Goal: Task Accomplishment & Management: Manage account settings

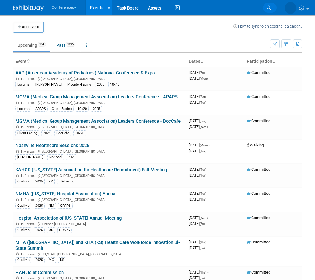
click at [267, 5] on link "Search" at bounding box center [270, 8] width 14 height 10
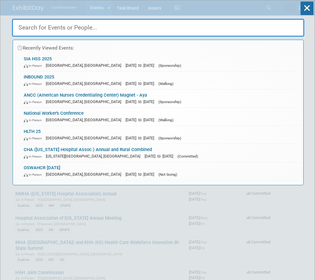
click at [51, 32] on input "text" at bounding box center [158, 28] width 292 height 18
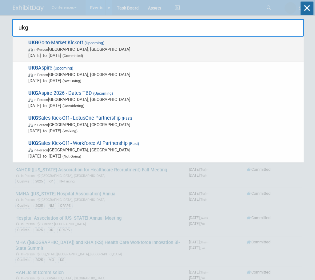
type input "ukg"
click at [61, 46] on span "UKG Go-to-Market Kickoff (Upcoming) In-Person [GEOGRAPHIC_DATA], [GEOGRAPHIC_DA…" at bounding box center [163, 49] width 274 height 19
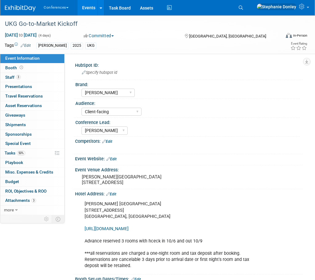
select select "[PERSON_NAME]"
select select "Client-facing"
select select "[PERSON_NAME]"
click at [16, 92] on link "0 Travel Reservations 0" at bounding box center [32, 96] width 64 height 9
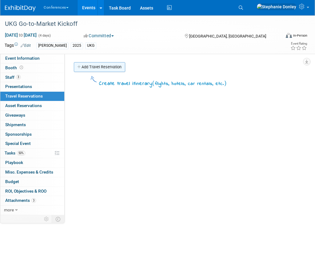
click at [88, 65] on link "Add Travel Reservation" at bounding box center [99, 67] width 51 height 10
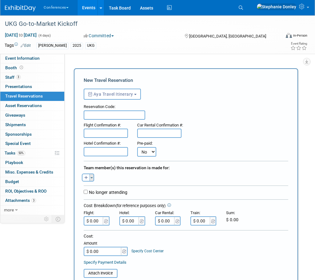
click at [91, 179] on button "Toggle Dropdown" at bounding box center [92, 178] width 5 height 8
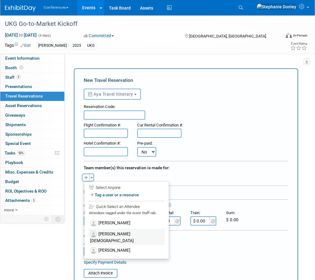
click at [111, 233] on label "[PERSON_NAME][DEMOGRAPHIC_DATA]" at bounding box center [127, 237] width 76 height 16
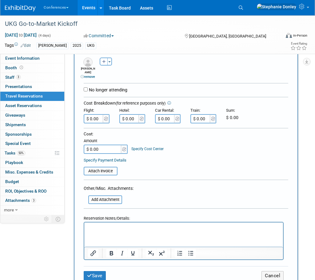
scroll to position [118, 0]
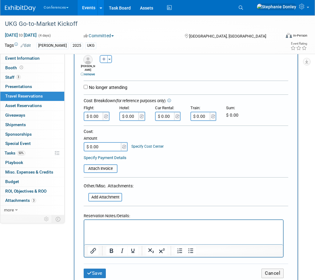
click at [99, 228] on p "Rich Text Area. Press ALT-0 for help." at bounding box center [184, 225] width 192 height 6
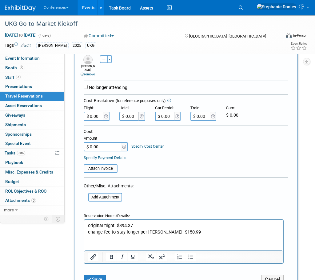
click at [98, 117] on input "$ 0.00" at bounding box center [94, 116] width 20 height 9
type input "$ 545.36"
click at [206, 235] on html "original flight: $394.37 change fee to stay longer per [PERSON_NAME]: $150.99" at bounding box center [183, 227] width 199 height 15
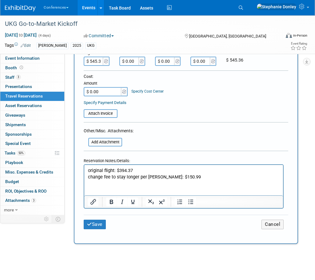
scroll to position [176, 0]
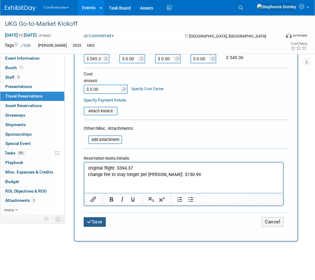
click at [96, 221] on button "Save" at bounding box center [95, 222] width 22 height 10
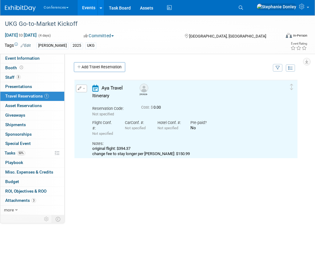
scroll to position [0, 0]
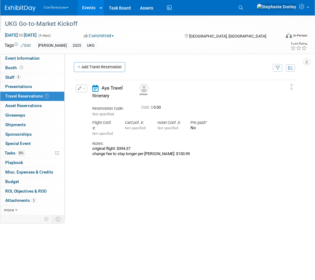
click at [204, 16] on div at bounding box center [142, 17] width 279 height 5
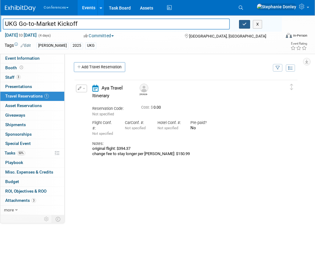
click at [243, 25] on icon "button" at bounding box center [245, 24] width 4 height 4
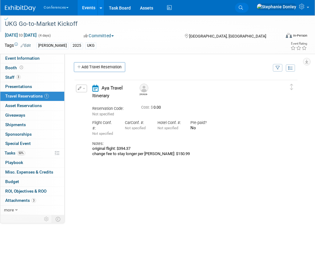
click at [243, 9] on icon at bounding box center [241, 8] width 4 height 4
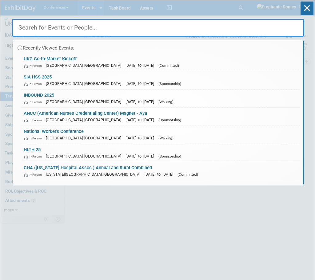
click at [233, 25] on input "text" at bounding box center [158, 28] width 292 height 18
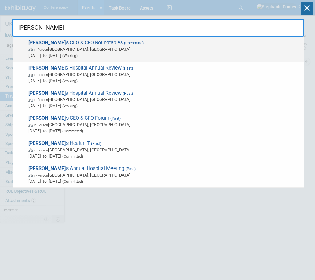
type input "[PERSON_NAME]"
click at [82, 51] on span "In-Person [GEOGRAPHIC_DATA], [GEOGRAPHIC_DATA]" at bounding box center [164, 49] width 272 height 6
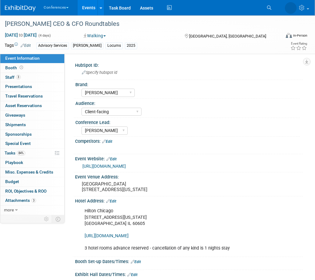
select select "[PERSON_NAME]"
select select "Client-facing"
select select "[PERSON_NAME]"
click at [34, 151] on link "84% Tasks 84%" at bounding box center [32, 153] width 64 height 9
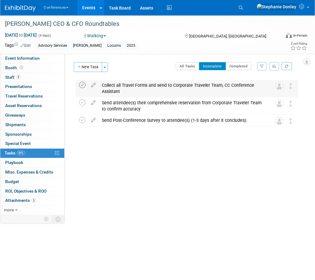
click at [82, 84] on icon at bounding box center [82, 85] width 6 height 6
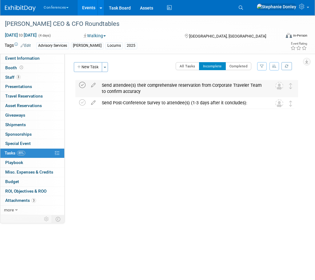
click at [82, 84] on icon at bounding box center [82, 85] width 6 height 6
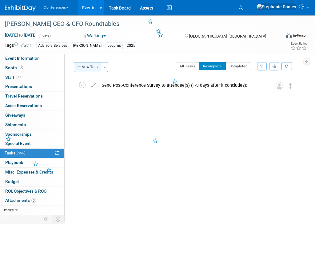
click at [87, 67] on button "New Task" at bounding box center [88, 67] width 28 height 10
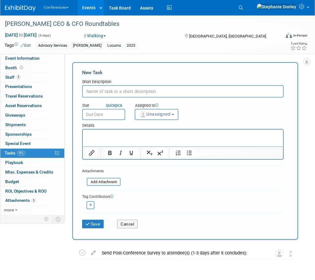
click at [106, 91] on input "text" at bounding box center [183, 91] width 202 height 12
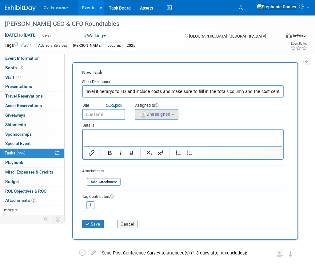
type input "attached travel itinerarys to ED, and include costs and make sure to fiill in t…"
click at [160, 114] on span "Unassigned" at bounding box center [154, 114] width 31 height 5
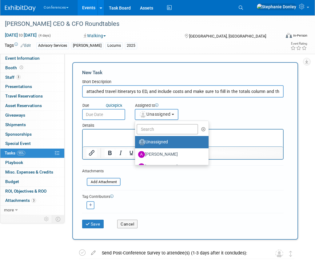
drag, startPoint x: 160, startPoint y: 114, endPoint x: 159, endPoint y: 130, distance: 16.0
click at [159, 120] on div "Unassigned Unassigned Abby Emini Alexa Wennerholm Andrea Fisher Andrew Zistler …" at bounding box center [157, 114] width 44 height 11
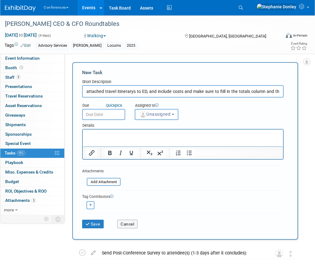
click at [159, 130] on html at bounding box center [183, 134] width 200 height 9
click at [164, 111] on button "Unassigned" at bounding box center [157, 114] width 44 height 11
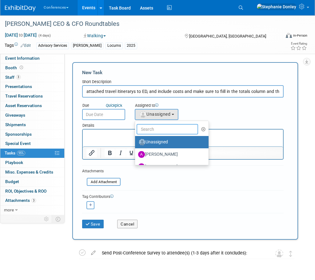
click at [160, 126] on input "text" at bounding box center [168, 129] width 62 height 10
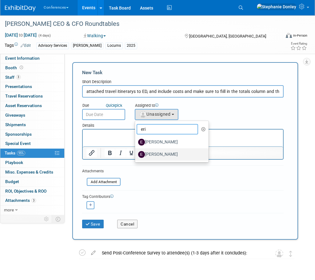
type input "eri"
click at [160, 154] on label "[PERSON_NAME]" at bounding box center [170, 155] width 64 height 10
click at [136, 154] on input "[PERSON_NAME]" at bounding box center [134, 154] width 4 height 4
select select "05738ff0-bddb-4e68-890b-b446aa749597"
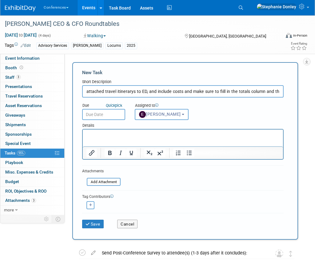
click at [100, 115] on input "text" at bounding box center [103, 114] width 43 height 11
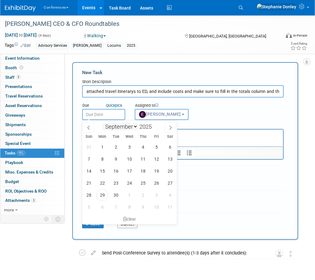
click at [134, 127] on select "January February March April May June July August September October November De…" at bounding box center [119, 127] width 35 height 8
select select "9"
click at [102, 123] on select "January February March April May June July August September October November De…" at bounding box center [119, 127] width 35 height 8
click at [101, 161] on span "6" at bounding box center [102, 159] width 12 height 12
type input "[DATE]"
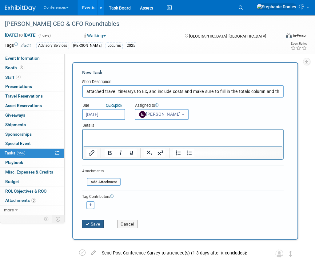
click at [94, 225] on button "Save" at bounding box center [93, 224] width 22 height 9
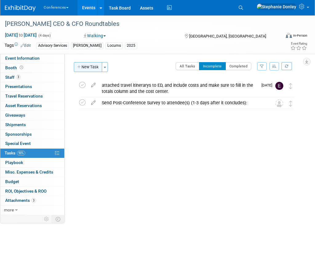
click at [89, 66] on button "New Task" at bounding box center [88, 67] width 28 height 10
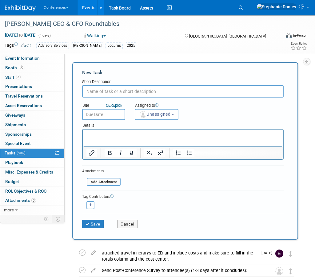
click at [98, 92] on input "text" at bounding box center [183, 91] width 202 height 12
type input "prepay hotels"
click at [151, 114] on span "Unassigned" at bounding box center [154, 114] width 31 height 5
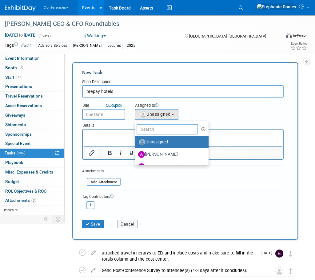
click at [161, 128] on input "text" at bounding box center [168, 129] width 62 height 10
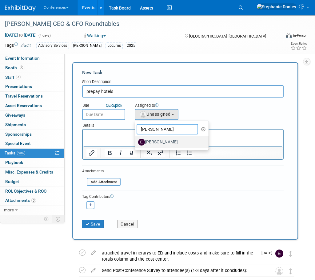
type input "erin"
click at [161, 144] on label "[PERSON_NAME]" at bounding box center [170, 142] width 64 height 10
click at [136, 143] on input "[PERSON_NAME]" at bounding box center [134, 141] width 4 height 4
select select "05738ff0-bddb-4e68-890b-b446aa749597"
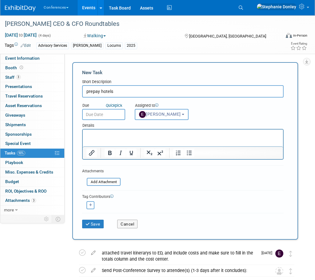
click at [95, 114] on input "text" at bounding box center [103, 114] width 43 height 11
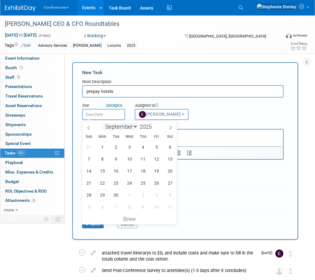
click at [135, 126] on select "January February March April May June July August September October November De…" at bounding box center [119, 127] width 35 height 8
select select "9"
click at [102, 123] on select "January February March April May June July August September October November De…" at bounding box center [119, 127] width 35 height 8
click at [132, 171] on span "15" at bounding box center [129, 171] width 12 height 12
type input "Oct 15, 2025"
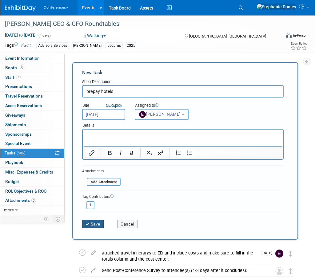
click at [90, 223] on button "Save" at bounding box center [93, 224] width 22 height 9
